Goal: Find contact information: Obtain details needed to contact an individual or organization

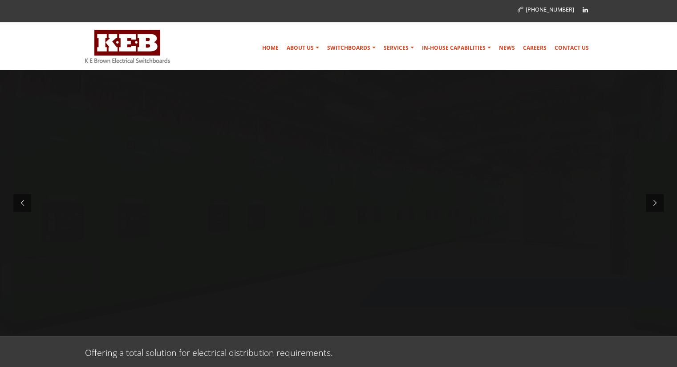
drag, startPoint x: 235, startPoint y: 44, endPoint x: 204, endPoint y: 34, distance: 33.1
click at [235, 44] on div "Home About Us Australian Made Mission & Values Community Support Company Histor…" at bounding box center [390, 46] width 404 height 39
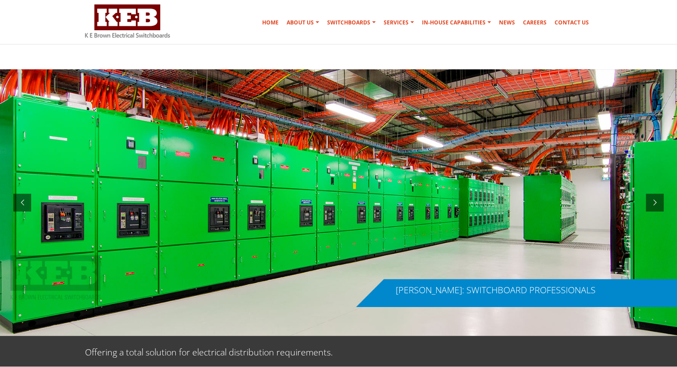
scroll to position [267, 0]
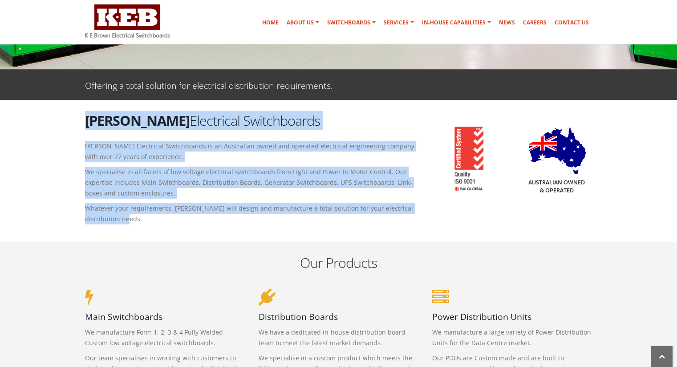
drag, startPoint x: 71, startPoint y: 118, endPoint x: 263, endPoint y: 216, distance: 215.3
click at [263, 216] on p "Whatever your requirements, K E Brown will design and manufacture a total solut…" at bounding box center [252, 213] width 334 height 21
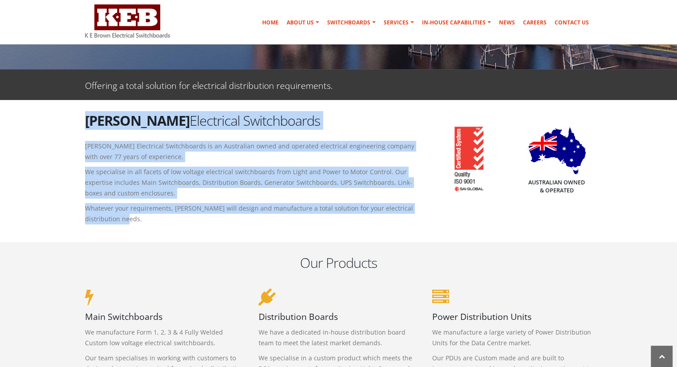
drag, startPoint x: 153, startPoint y: 196, endPoint x: 79, endPoint y: 108, distance: 115.2
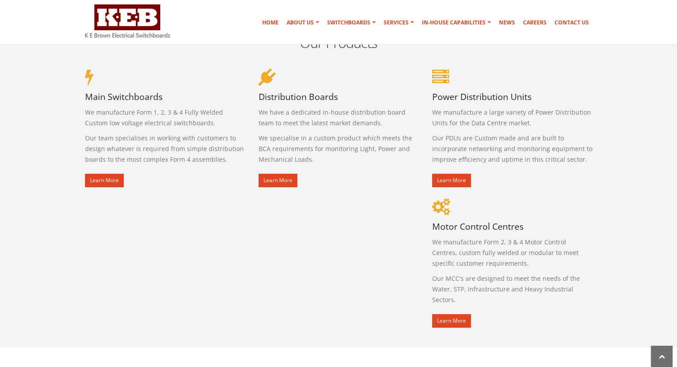
scroll to position [489, 0]
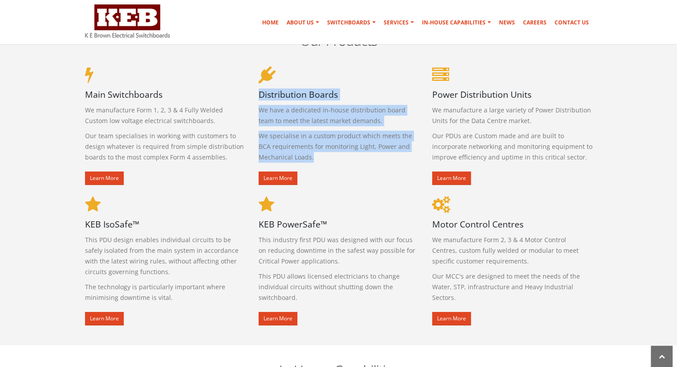
drag, startPoint x: 253, startPoint y: 68, endPoint x: 322, endPoint y: 152, distance: 109.0
click at [322, 152] on div "Distribution Boards We have a dedicated in-house distribution board team to mee…" at bounding box center [338, 129] width 173 height 130
click at [322, 152] on p "We specialise in a custom product which meets the BCA requirements for monitori…" at bounding box center [338, 147] width 160 height 32
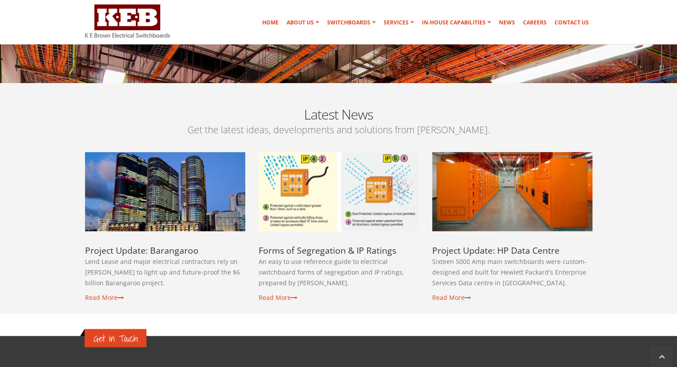
scroll to position [1423, 0]
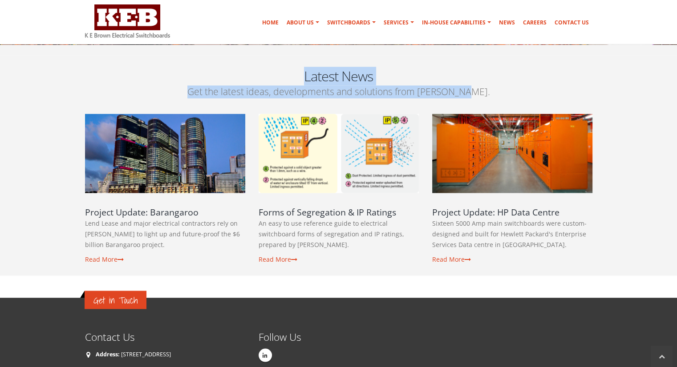
drag, startPoint x: 292, startPoint y: 47, endPoint x: 502, endPoint y: 70, distance: 211.2
click at [502, 70] on section "Latest News Get the latest ideas, developments and solutions from K E Brown. Pr…" at bounding box center [338, 166] width 677 height 220
click at [502, 85] on p "Get the latest ideas, developments and solutions from K E Brown." at bounding box center [338, 91] width 507 height 13
drag, startPoint x: 482, startPoint y: 81, endPoint x: 289, endPoint y: 64, distance: 193.3
click at [289, 67] on div "Latest News Get the latest ideas, developments and solutions from K E Brown." at bounding box center [338, 85] width 520 height 36
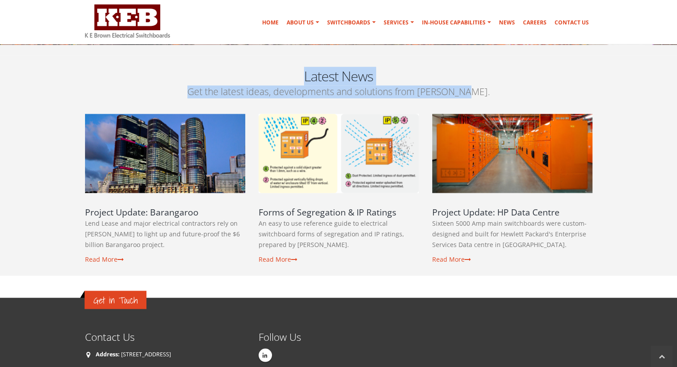
click at [289, 67] on h2 "Latest News" at bounding box center [338, 76] width 507 height 19
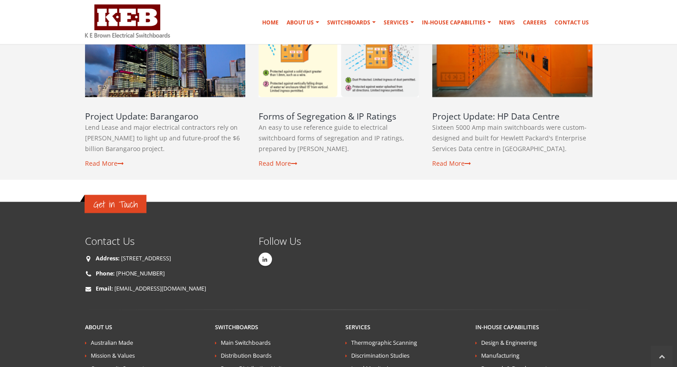
scroll to position [1660, 0]
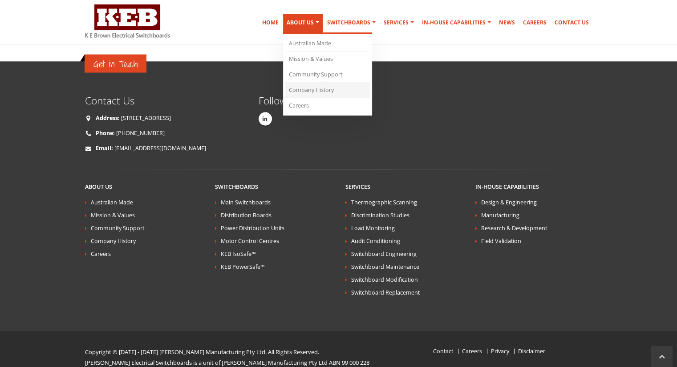
click at [313, 88] on link "Company History" at bounding box center [327, 91] width 85 height 16
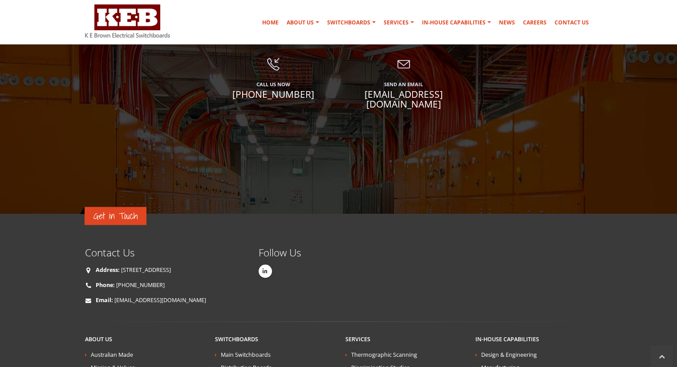
scroll to position [1523, 0]
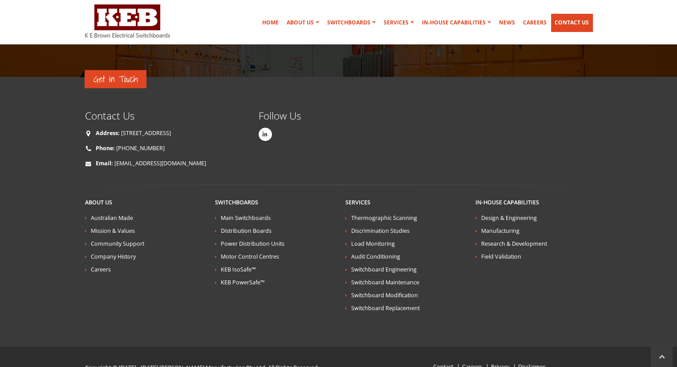
click at [570, 24] on link "Contact Us" at bounding box center [571, 23] width 41 height 18
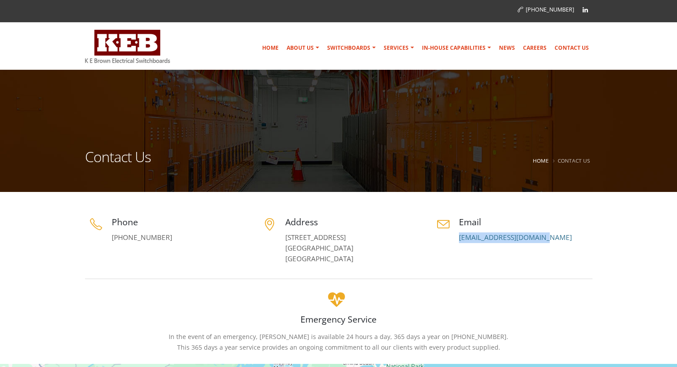
drag, startPoint x: 452, startPoint y: 239, endPoint x: 568, endPoint y: 239, distance: 116.1
click at [568, 239] on div "Email [EMAIL_ADDRESS][DOMAIN_NAME]" at bounding box center [512, 229] width 160 height 27
copy link "[EMAIL_ADDRESS][DOMAIN_NAME]"
click at [361, 223] on h4 "Address" at bounding box center [351, 222] width 133 height 12
